Goal: Find specific page/section: Find specific page/section

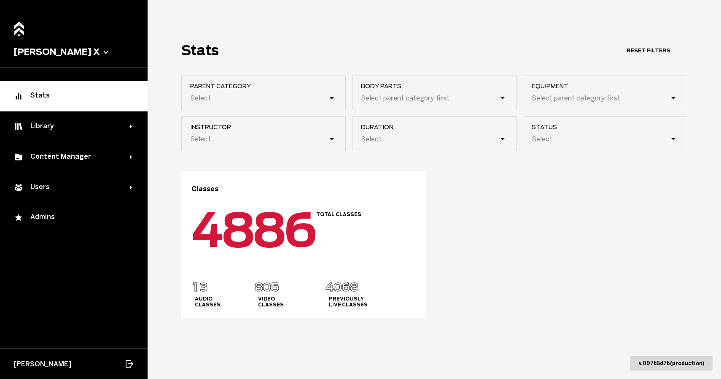
click at [36, 47] on button "[PERSON_NAME] X" at bounding box center [73, 52] width 121 height 10
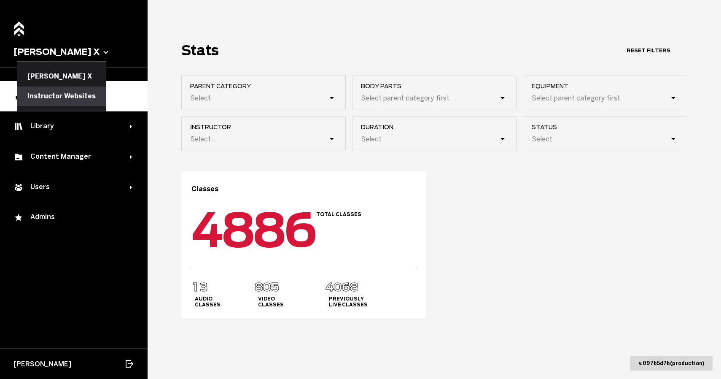
click at [44, 97] on button "Instructor Websites" at bounding box center [61, 95] width 89 height 19
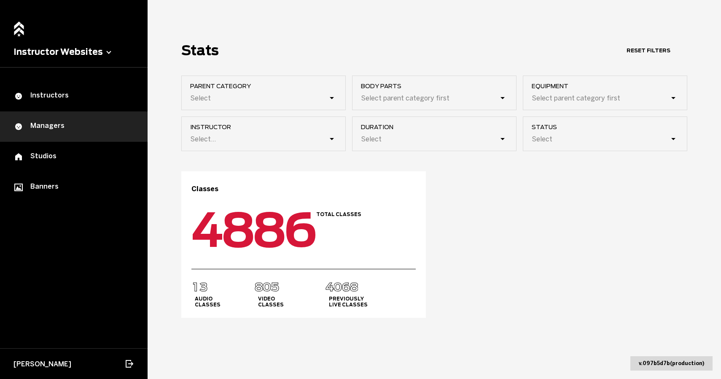
click at [43, 118] on link "Managers" at bounding box center [74, 126] width 148 height 30
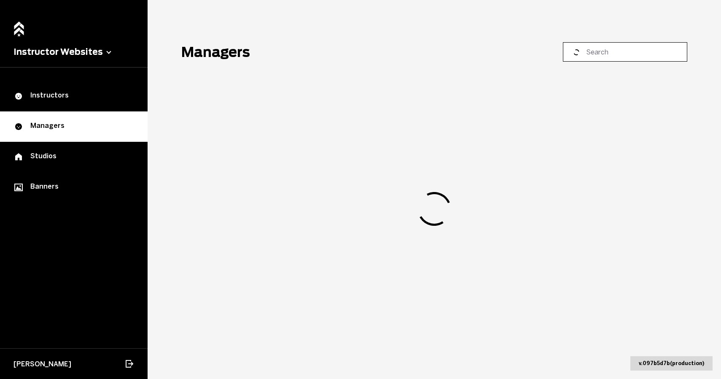
click at [596, 53] on input at bounding box center [628, 52] width 84 height 10
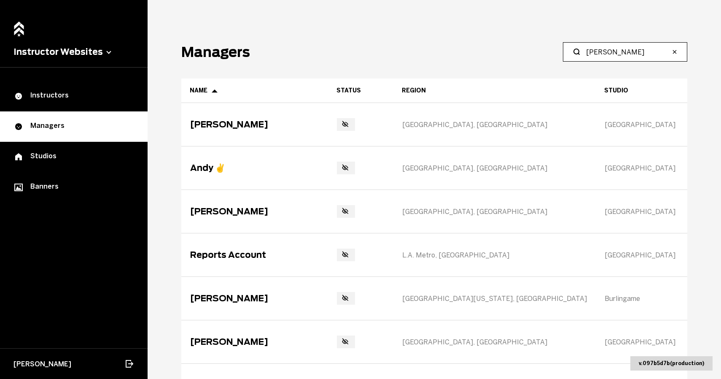
type input "[PERSON_NAME]"
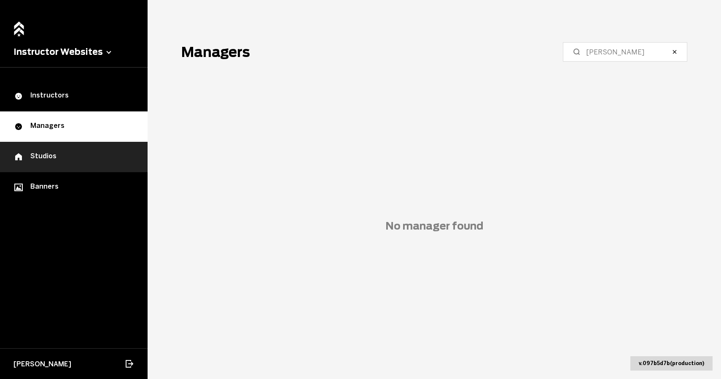
click at [71, 160] on link "Studios" at bounding box center [74, 157] width 148 height 30
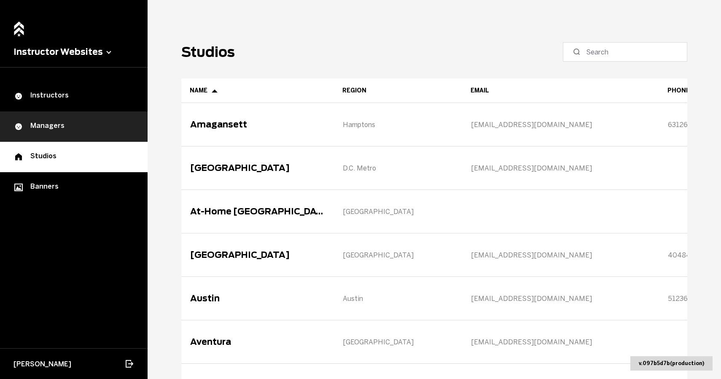
click at [56, 111] on link "Managers" at bounding box center [74, 126] width 148 height 30
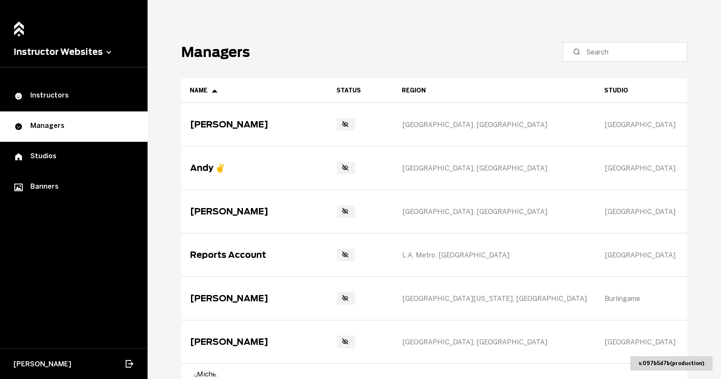
click at [383, 20] on main "Managers Name Status Region Studio Promo Code Mail Extra Socials [PERSON_NAME] …" at bounding box center [434, 189] width 573 height 379
click at [613, 71] on main "Managers Name Status Region Studio Promo Code Mail Extra Socials [PERSON_NAME] …" at bounding box center [434, 189] width 573 height 379
click at [612, 65] on main "Managers Name Status Region Studio Promo Code Mail Extra Socials [PERSON_NAME] …" at bounding box center [434, 189] width 573 height 379
click at [610, 59] on label at bounding box center [625, 51] width 124 height 19
click at [610, 57] on input at bounding box center [628, 52] width 84 height 10
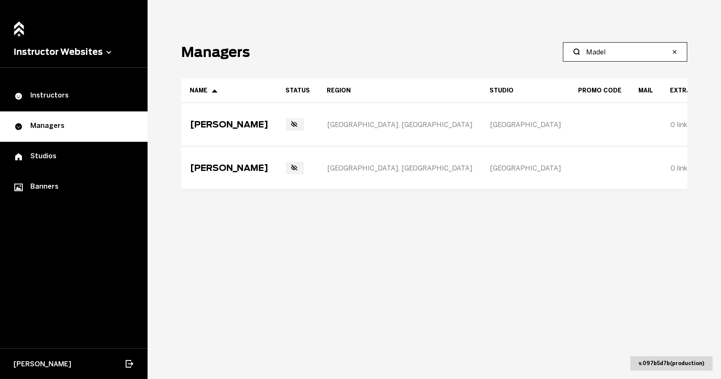
type input "Madel"
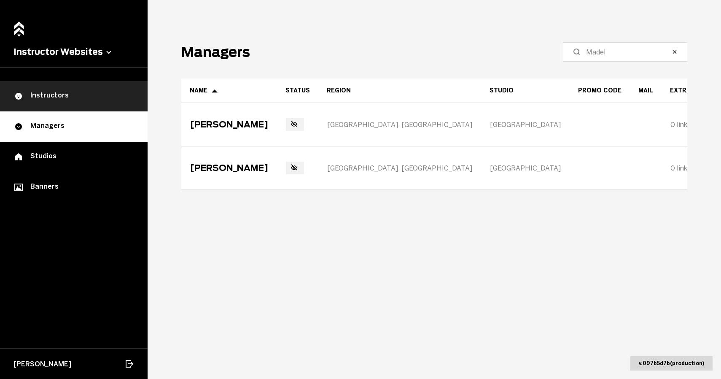
click at [77, 95] on div "Instructors" at bounding box center [73, 96] width 121 height 10
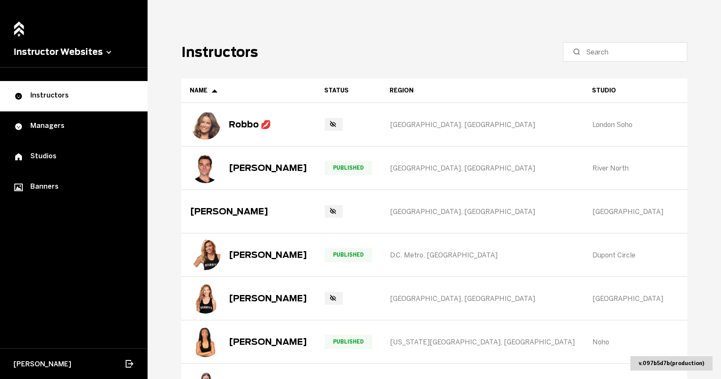
click at [639, 57] on label at bounding box center [625, 51] width 124 height 19
click at [639, 57] on input at bounding box center [628, 52] width 84 height 10
type input "[PERSON_NAME]"
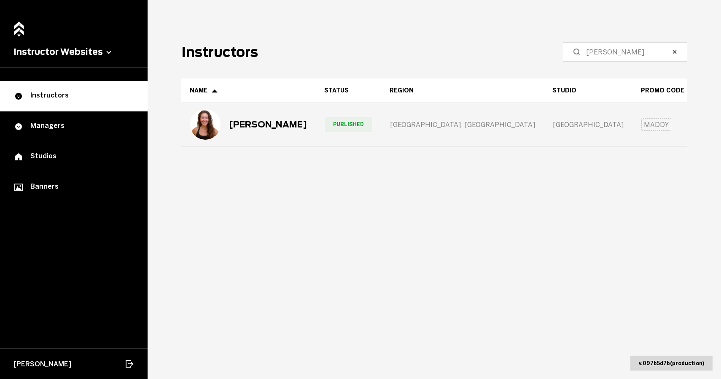
click at [257, 122] on div "[PERSON_NAME]" at bounding box center [268, 124] width 78 height 10
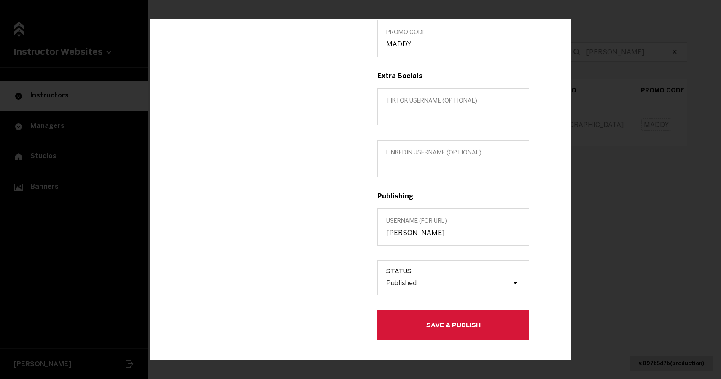
scroll to position [278, 0]
